Goal: Information Seeking & Learning: Learn about a topic

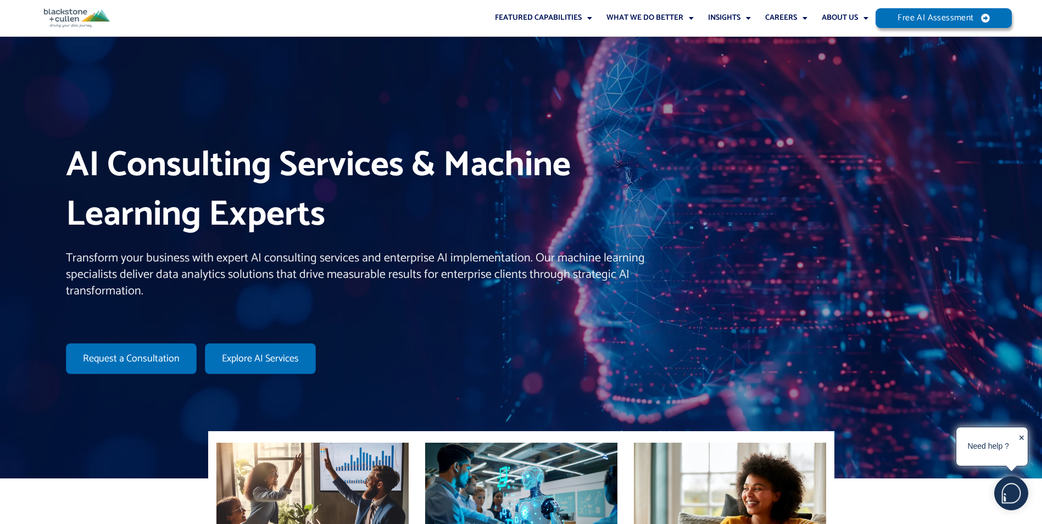
click at [470, 360] on div "AI Consulting Services & Machine Learning Experts Transform your business with …" at bounding box center [364, 258] width 609 height 244
click at [740, 46] on link "B+C Blog" at bounding box center [736, 43] width 71 height 15
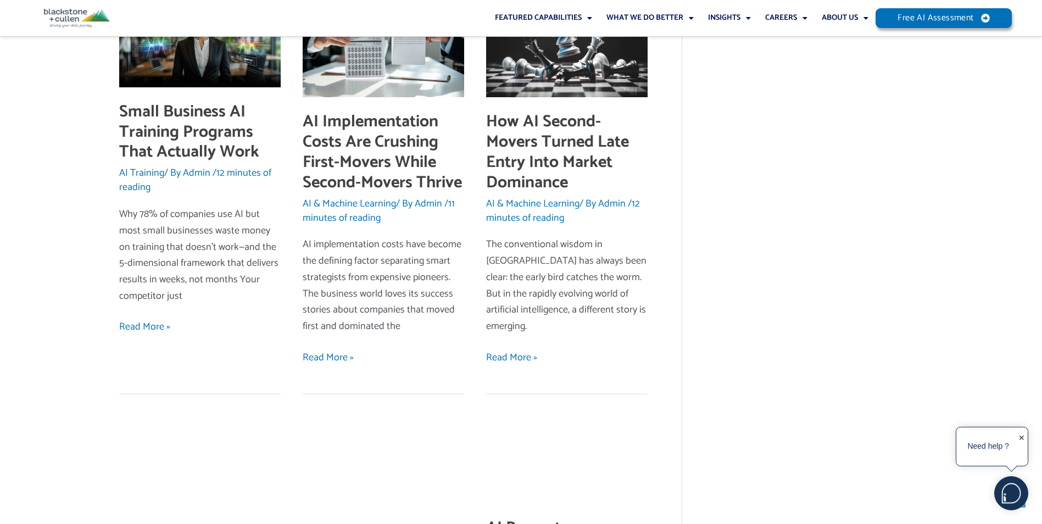
scroll to position [550, 0]
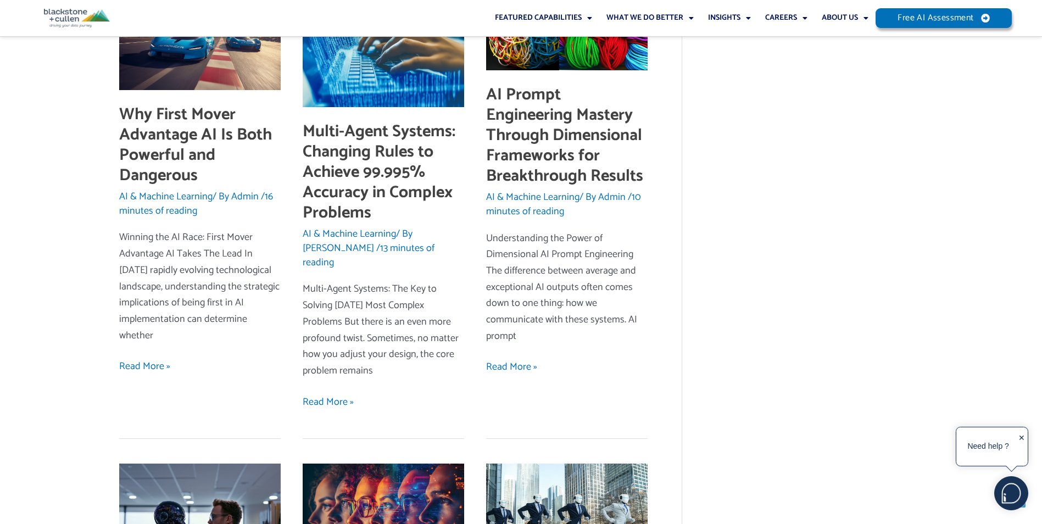
scroll to position [824, 0]
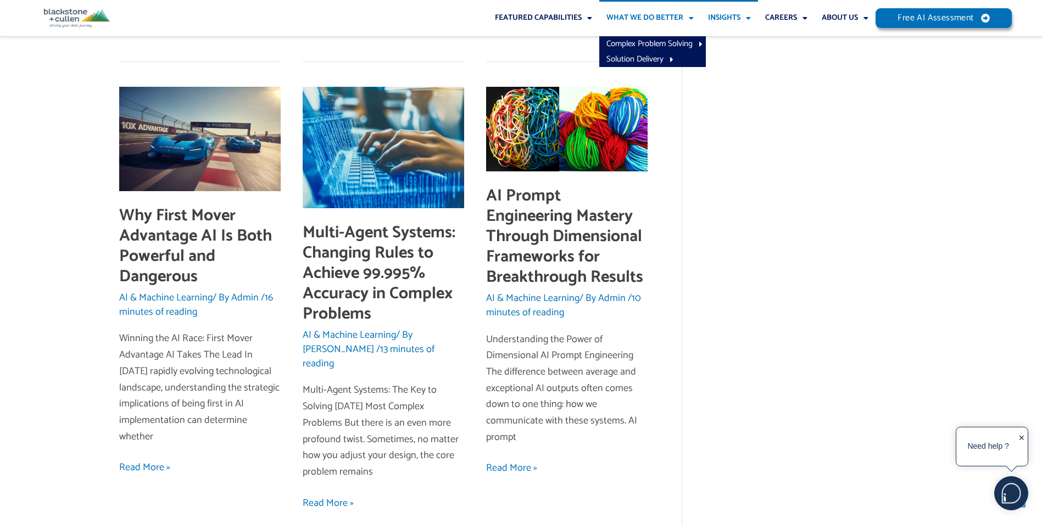
click at [708, 15] on link "Insights" at bounding box center [729, 18] width 57 height 36
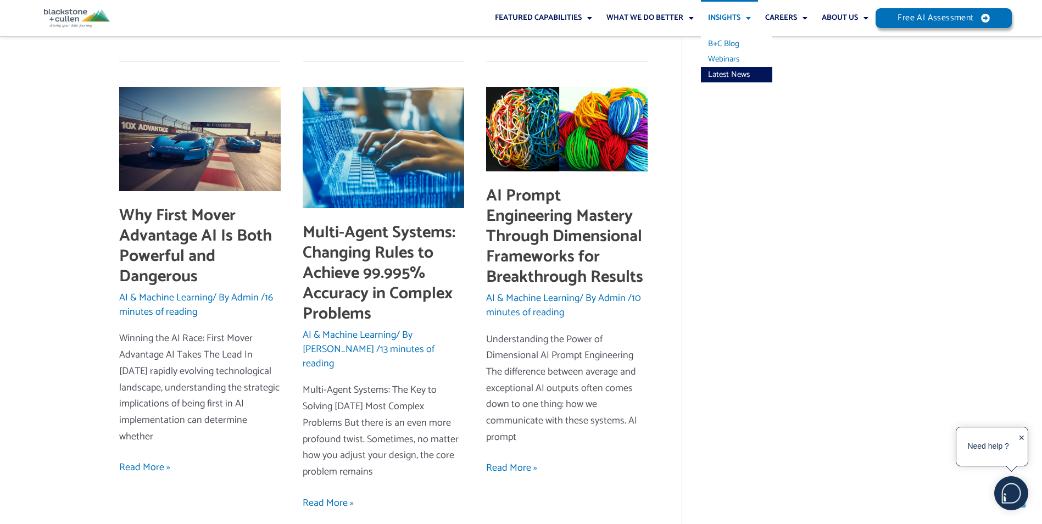
click at [735, 59] on link "Webinars" at bounding box center [736, 59] width 71 height 15
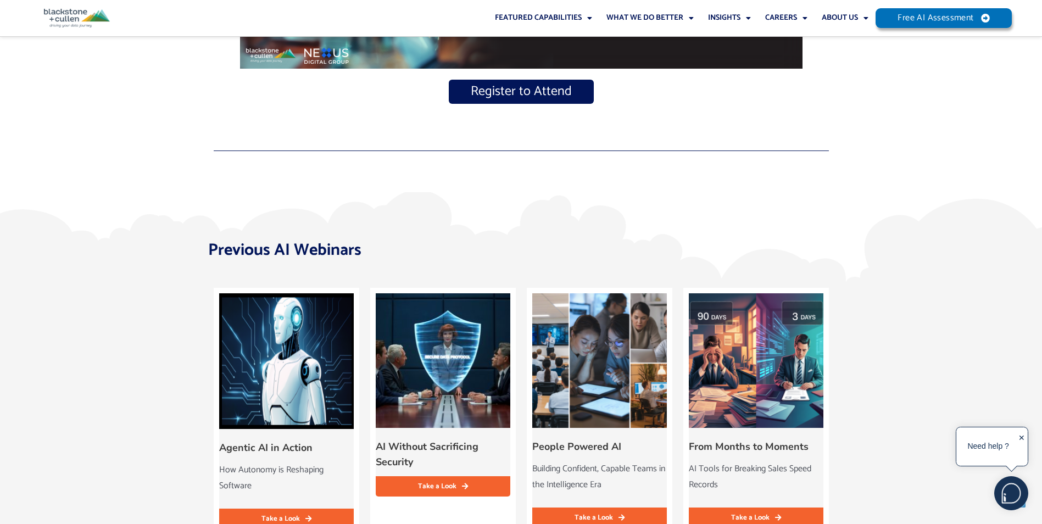
scroll to position [714, 0]
